Goal: Task Accomplishment & Management: Manage account settings

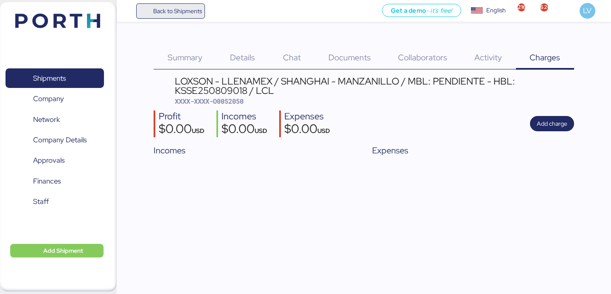
click at [161, 4] on span "Back to Shipments" at bounding box center [170, 10] width 63 height 15
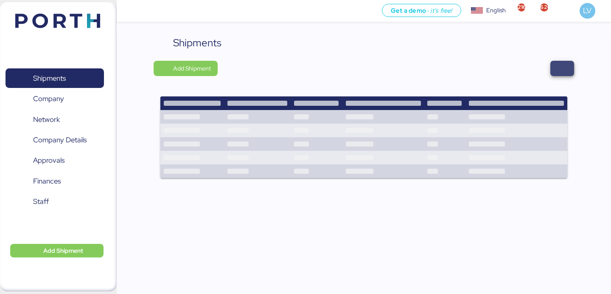
click at [562, 70] on span "button" at bounding box center [562, 68] width 10 height 12
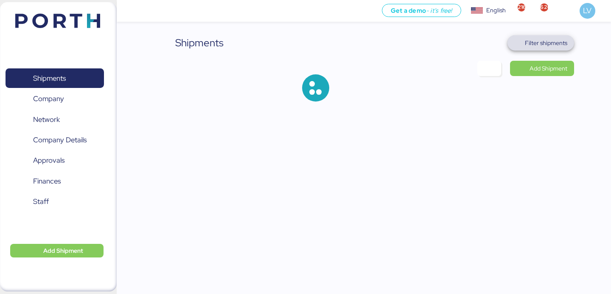
click at [554, 48] on span "Filter shipments" at bounding box center [540, 43] width 53 height 12
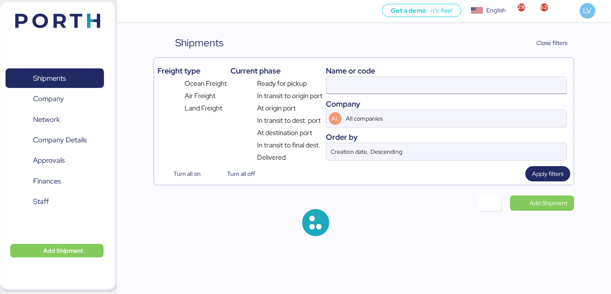
click at [499, 89] on input at bounding box center [446, 85] width 240 height 17
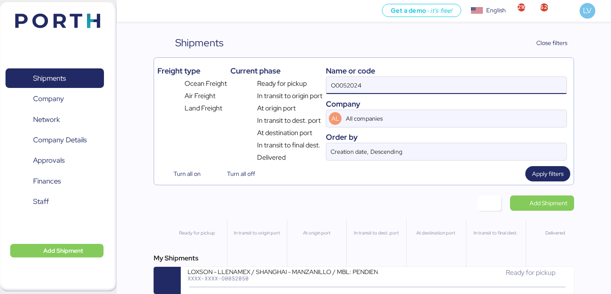
type input "O0052024"
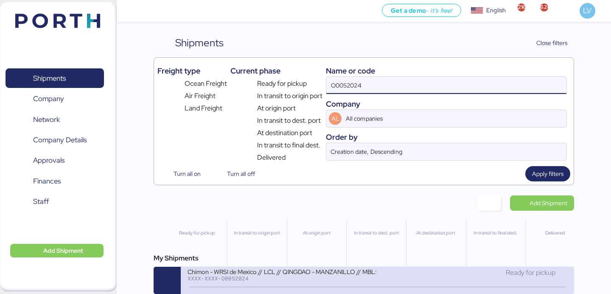
click at [276, 269] on div "Chimon - WRSI de Mexico // LCL // QINGDAO - MANZANILLO // MBL: TAOZLO11722 - HB…" at bounding box center [282, 270] width 190 height 7
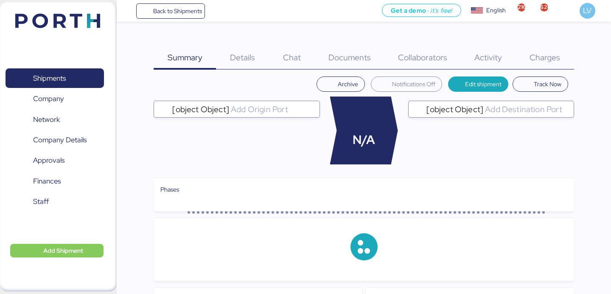
click at [553, 56] on span "Charges" at bounding box center [544, 57] width 31 height 11
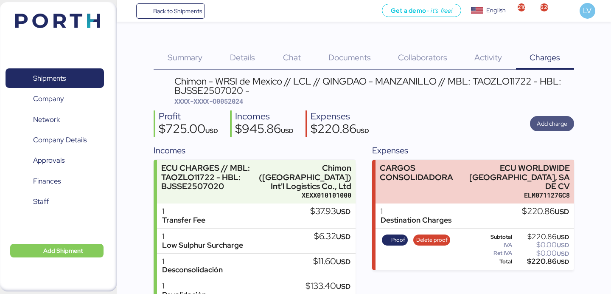
click at [534, 123] on span "Add charge" at bounding box center [552, 123] width 44 height 15
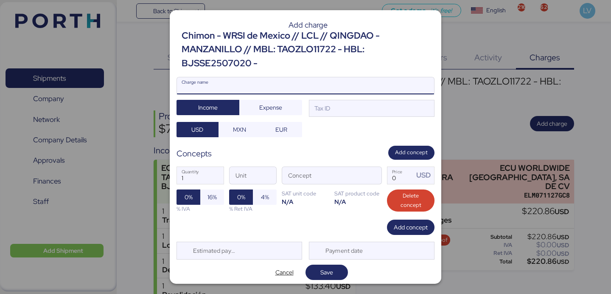
click at [319, 84] on input "Charge name" at bounding box center [305, 85] width 257 height 17
type input "TERRESTRE"
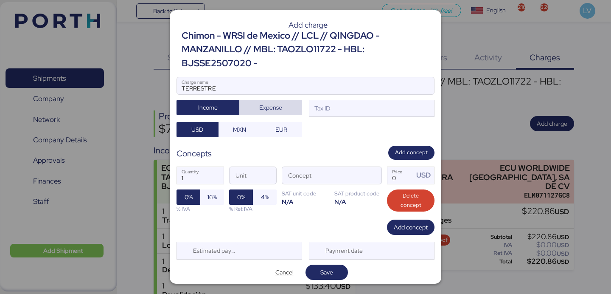
click at [295, 109] on span "Expense" at bounding box center [270, 107] width 49 height 12
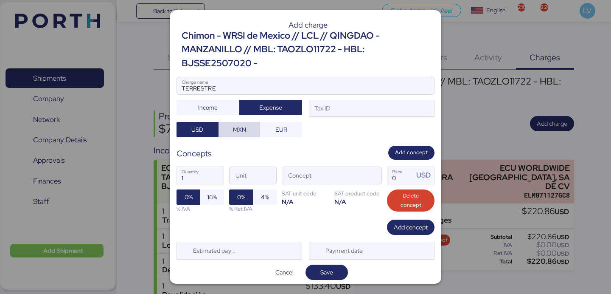
click at [243, 132] on span "MXN" at bounding box center [239, 129] width 13 height 10
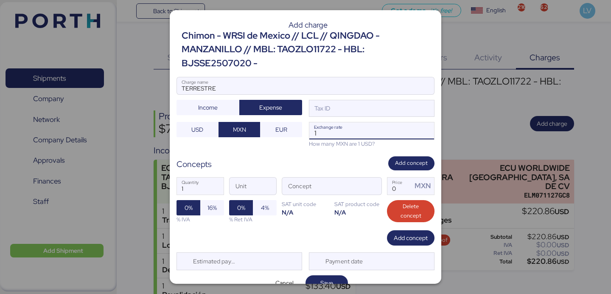
click at [386, 125] on input "1" at bounding box center [371, 130] width 125 height 17
click at [386, 110] on div "Tax ID" at bounding box center [372, 108] width 126 height 17
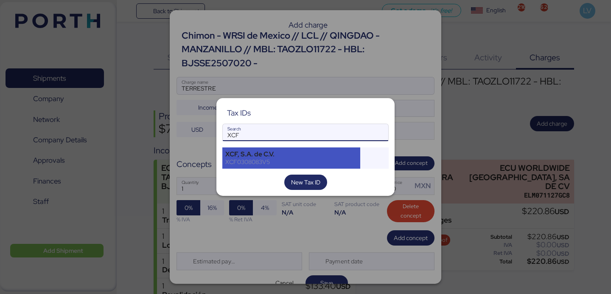
type input "XCF"
click at [282, 155] on div "XCF, S.A. de C.V." at bounding box center [291, 154] width 132 height 8
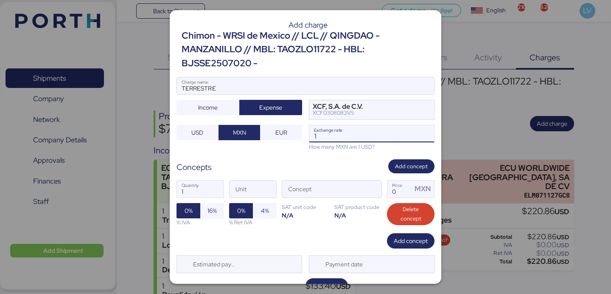
click at [335, 137] on input "1" at bounding box center [371, 133] width 125 height 17
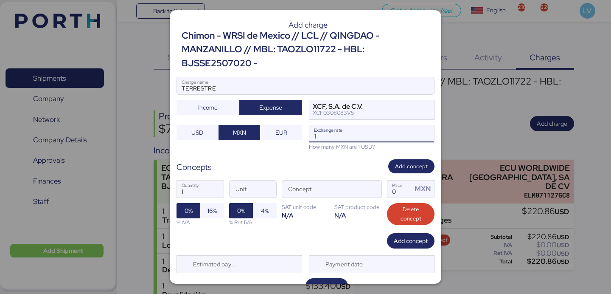
click at [335, 137] on input "1" at bounding box center [371, 133] width 125 height 17
paste input "8.3526"
type input "18.3526"
click at [370, 183] on span "button" at bounding box center [373, 191] width 18 height 18
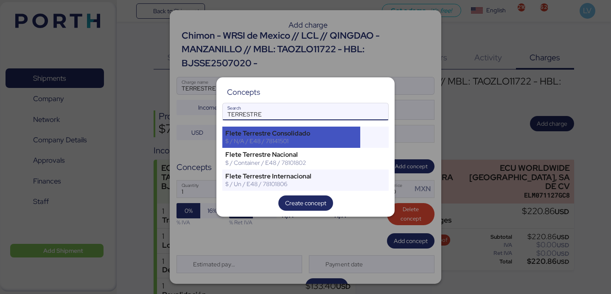
type input "TERRESTRE"
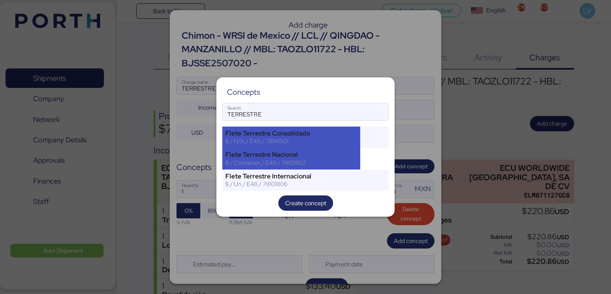
drag, startPoint x: 320, startPoint y: 145, endPoint x: 318, endPoint y: 157, distance: 12.1
click at [318, 157] on div "[PERSON_NAME] Terrestre Consolidado $ / N/A / E48 / 78141501 [PERSON_NAME] Terr…" at bounding box center [305, 158] width 166 height 64
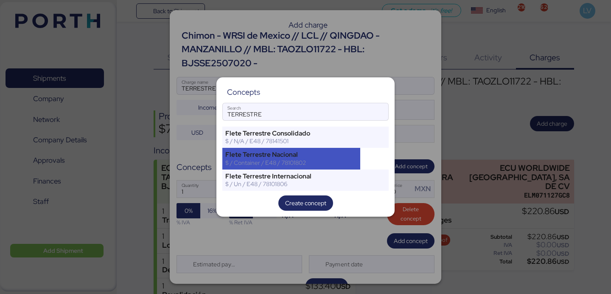
click at [318, 157] on div "Flete Terrestre Nacional" at bounding box center [291, 155] width 132 height 8
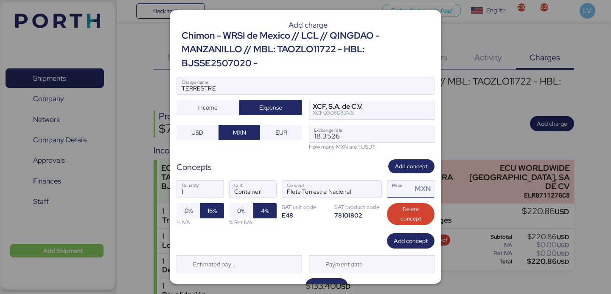
click at [400, 191] on input "Price MXN" at bounding box center [399, 188] width 25 height 17
type input "2"
type input "0"
paste input "6484.55"
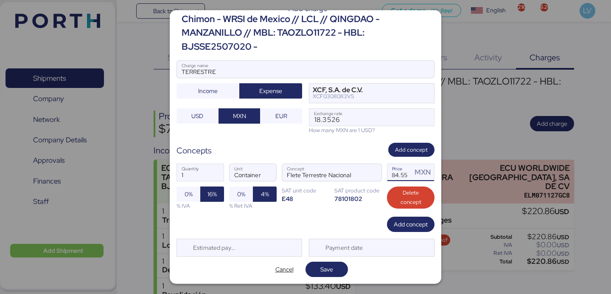
type input "6484.55"
click at [248, 251] on div "Estimated payment date" at bounding box center [239, 247] width 126 height 18
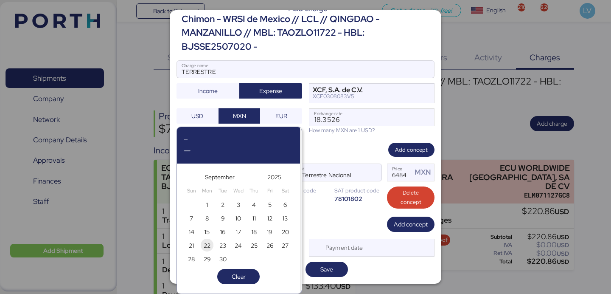
click at [211, 242] on span "22" at bounding box center [206, 245] width 9 height 10
type input "[DATE]"
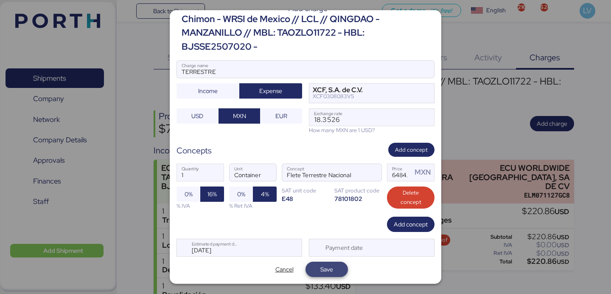
click at [319, 268] on span "Save" at bounding box center [326, 269] width 29 height 12
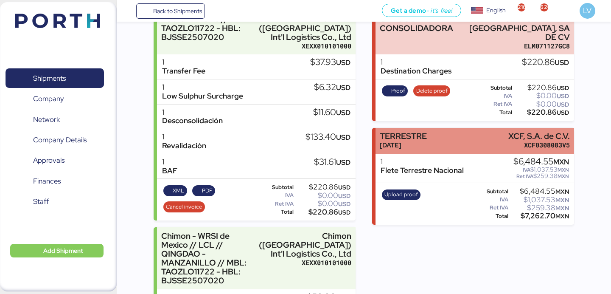
scroll to position [173, 0]
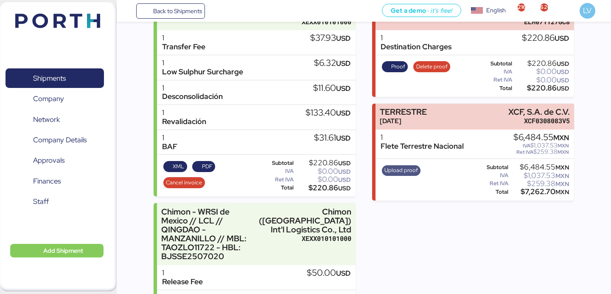
click at [404, 166] on span "Upload proof" at bounding box center [401, 170] width 39 height 11
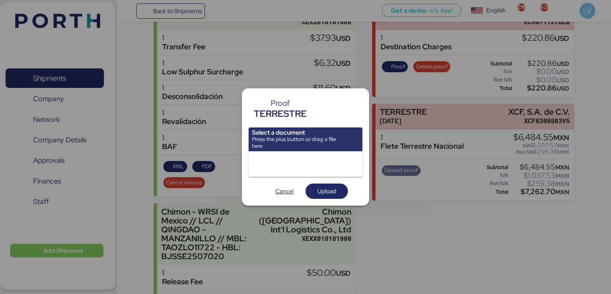
scroll to position [0, 0]
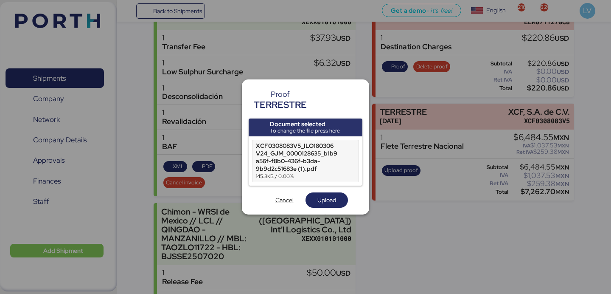
click at [322, 192] on div "Document selected To change the file press here XCF0308083V5_ILO180306V24_GJM_0…" at bounding box center [306, 162] width 114 height 89
click at [321, 199] on span "Upload" at bounding box center [326, 200] width 19 height 10
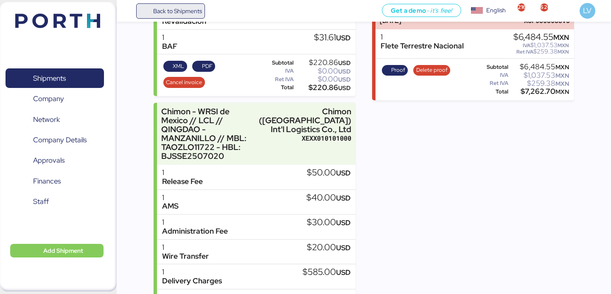
scroll to position [308, 0]
